Goal: Task Accomplishment & Management: Use online tool/utility

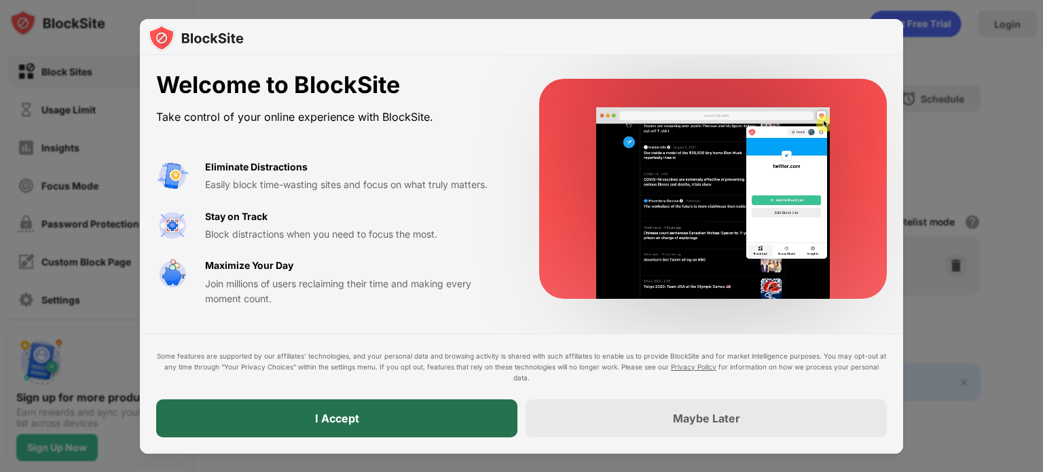
click at [376, 422] on div "I Accept" at bounding box center [336, 418] width 361 height 38
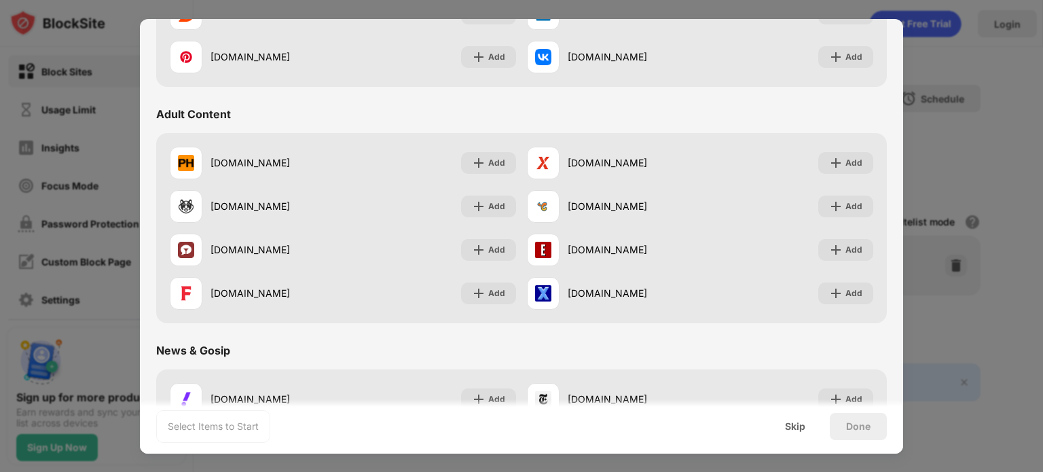
scroll to position [566, 0]
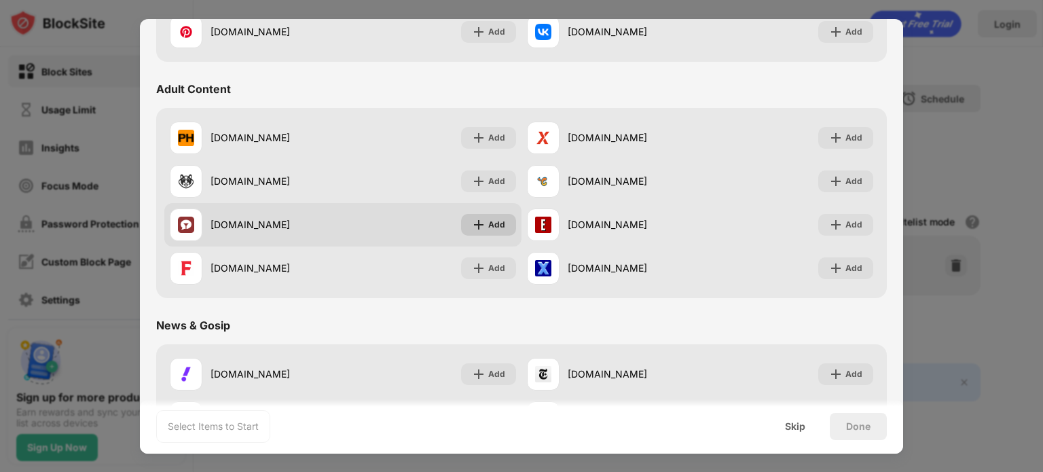
click at [488, 223] on div "Add" at bounding box center [496, 225] width 17 height 14
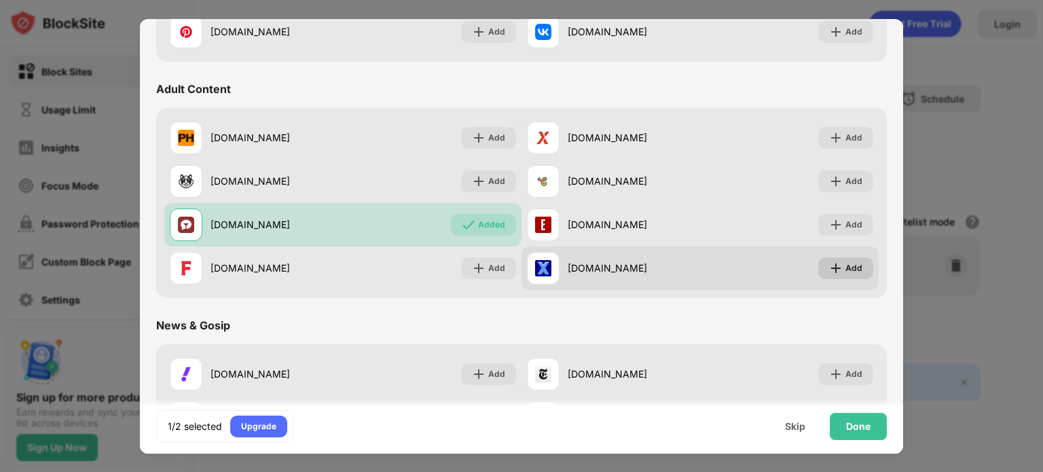
click at [846, 272] on div "Add" at bounding box center [854, 268] width 17 height 14
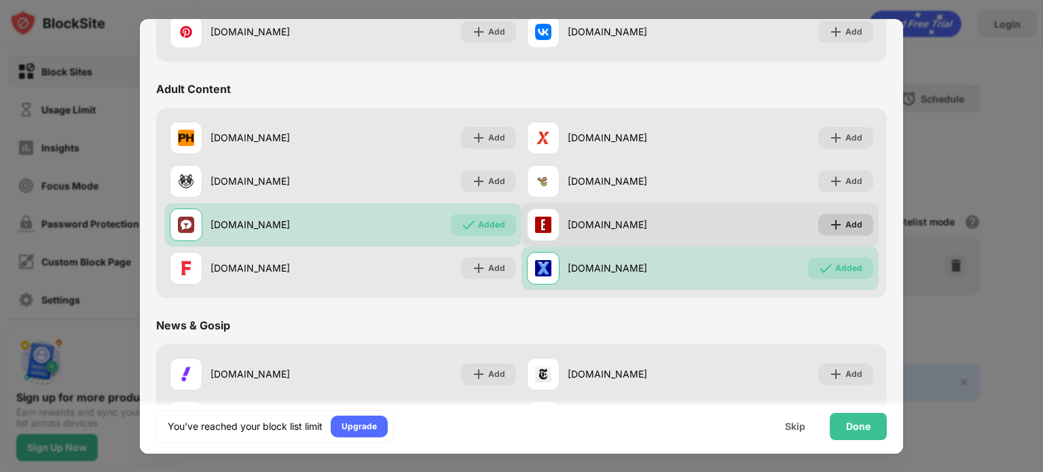
click at [846, 228] on div "Add" at bounding box center [854, 225] width 17 height 14
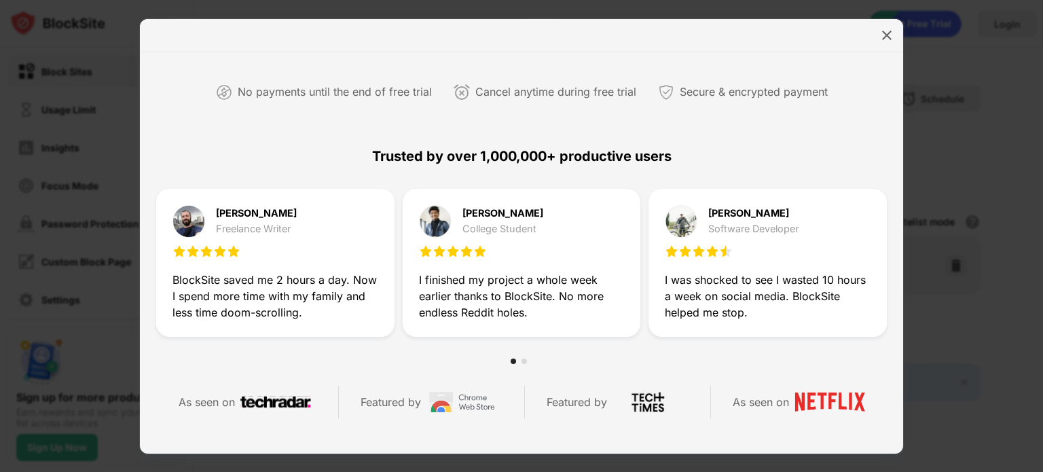
scroll to position [340, 0]
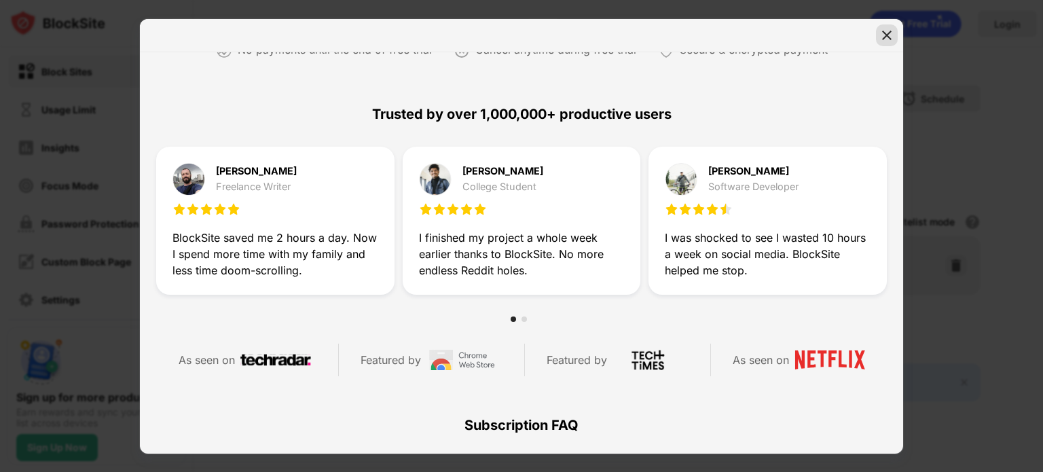
click at [883, 43] on div at bounding box center [887, 35] width 22 height 22
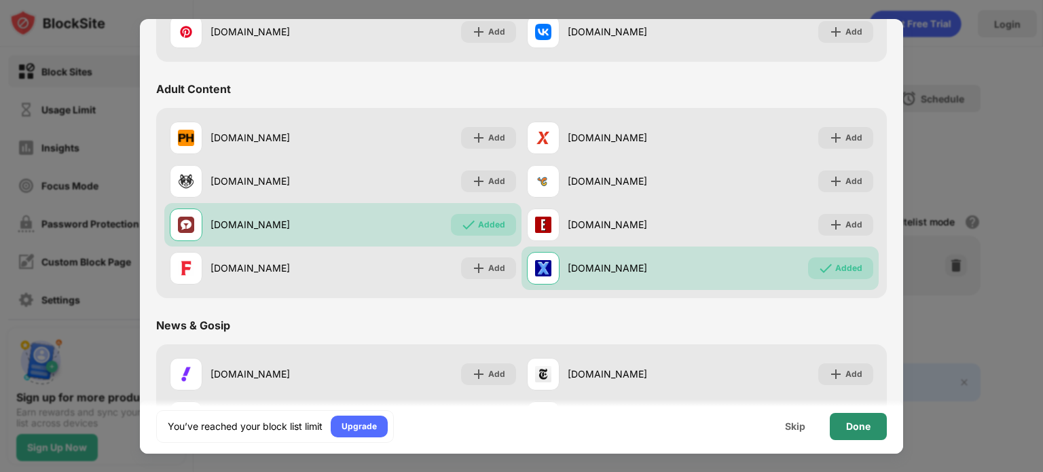
click at [877, 437] on div "Done" at bounding box center [858, 426] width 57 height 27
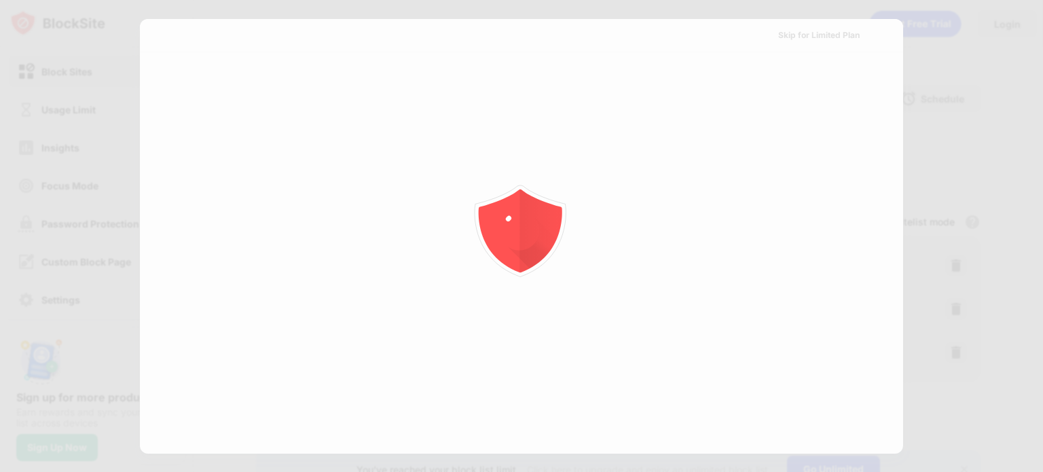
scroll to position [0, 0]
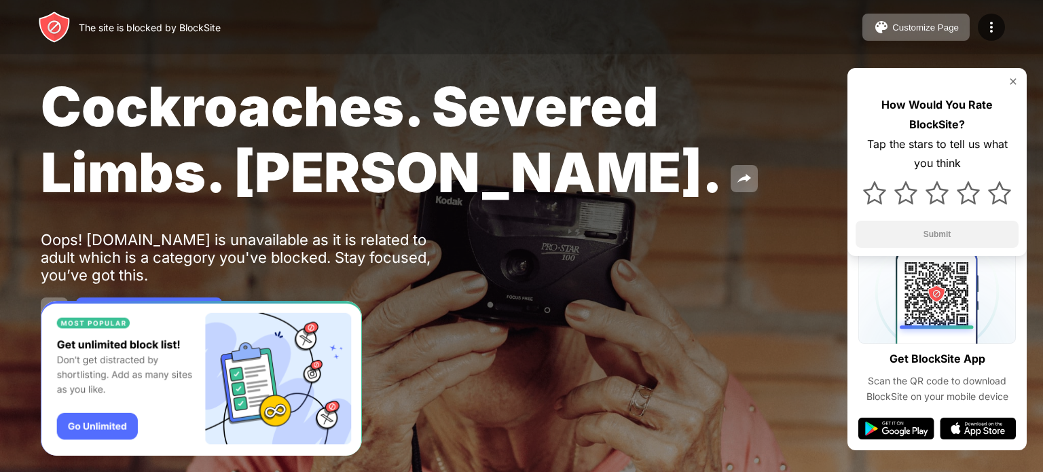
click at [619, 21] on div "The site is blocked by BlockSite Customize Page Edit Block List Redirect Custom…" at bounding box center [521, 27] width 1043 height 54
click at [970, 192] on img at bounding box center [968, 192] width 23 height 23
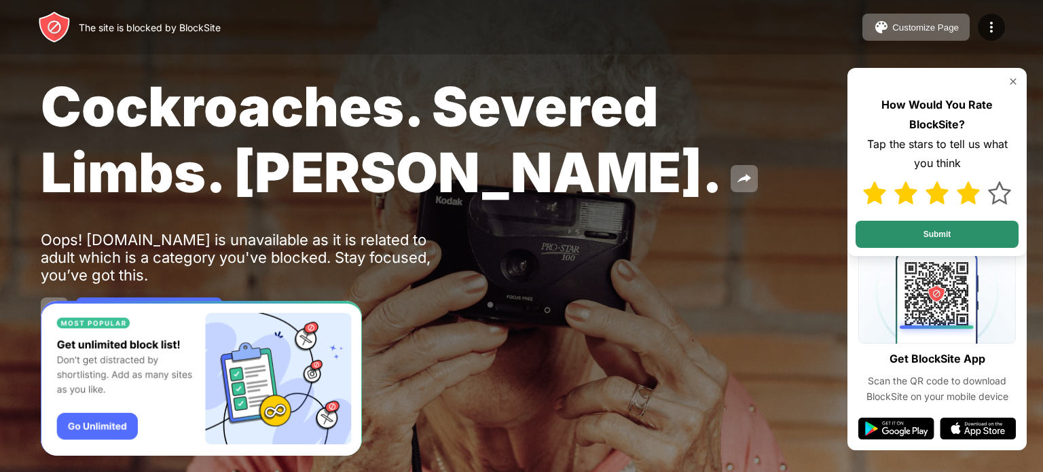
click at [964, 232] on button "Submit" at bounding box center [937, 234] width 163 height 27
